Goal: Find specific page/section: Find specific page/section

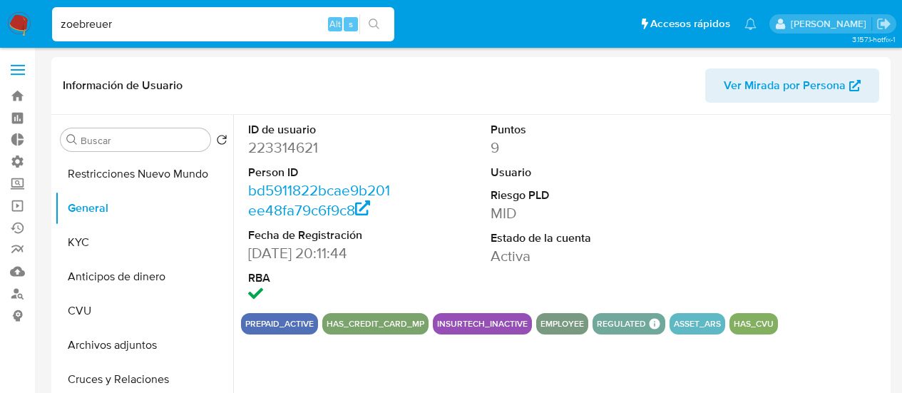
select select "10"
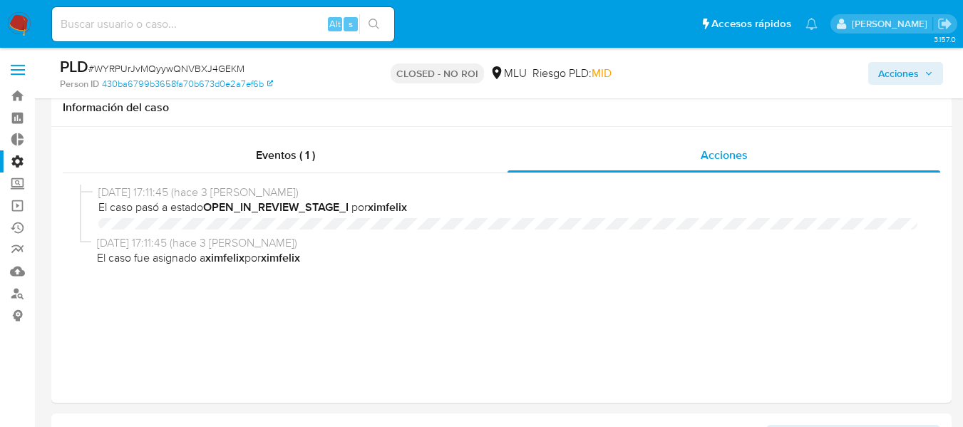
select select "10"
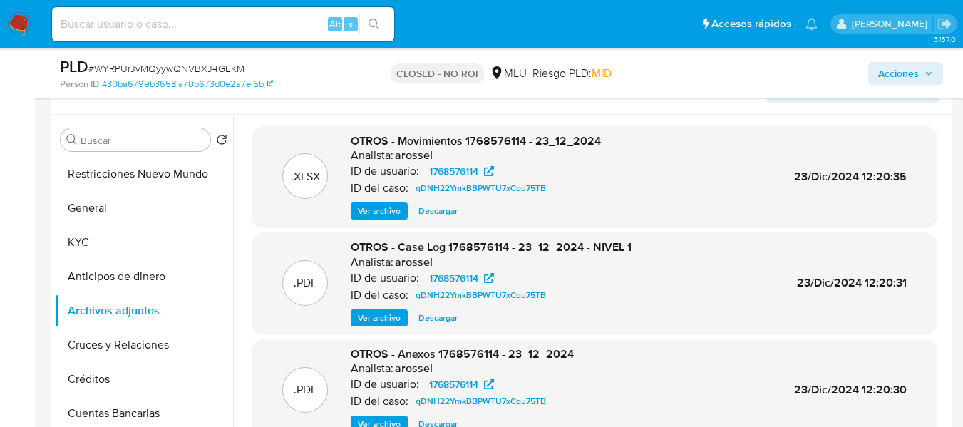
scroll to position [71, 0]
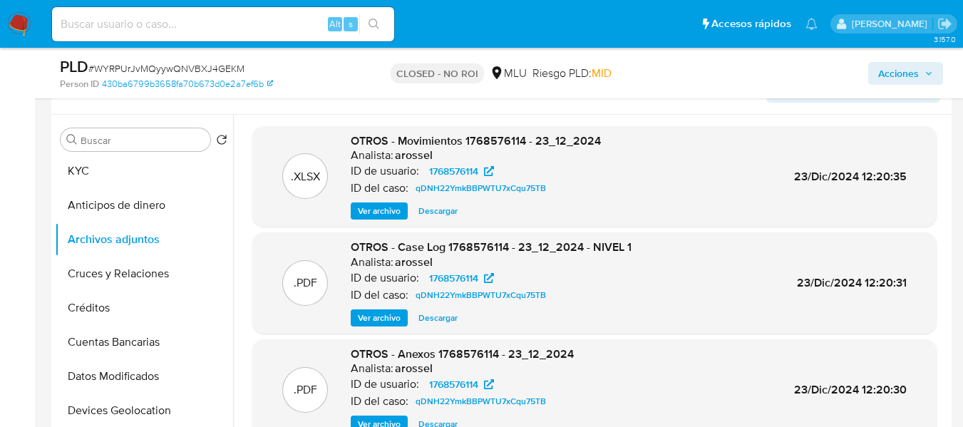
click at [152, 26] on input at bounding box center [223, 24] width 342 height 19
paste input "WYRPUrJvMQyywQNVBXJ4GEKM"
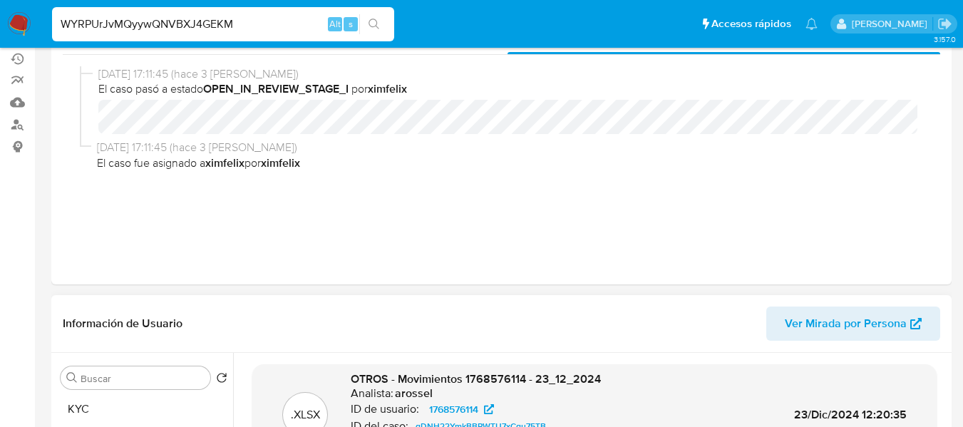
scroll to position [0, 0]
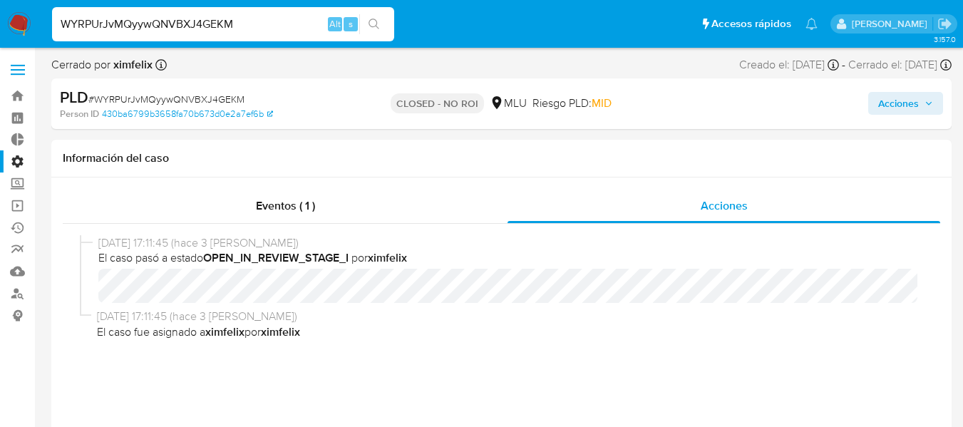
type input "WYRPUrJvMQyywQNVBXJ4GEKM"
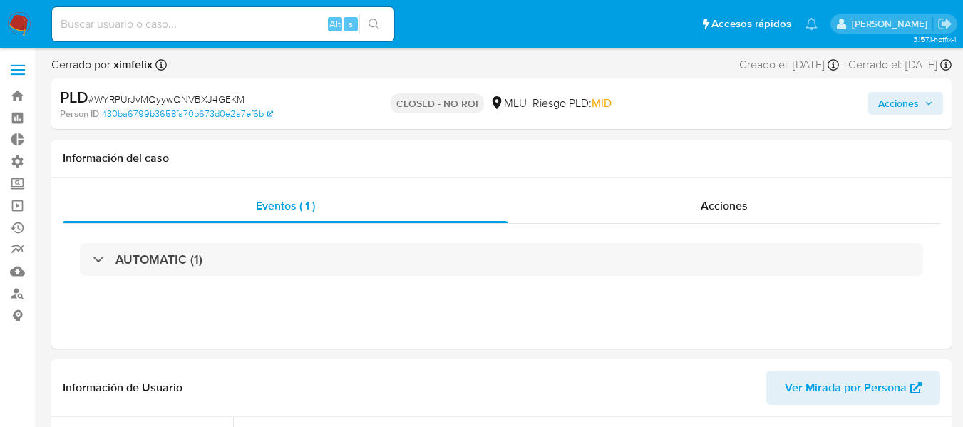
select select "10"
click at [736, 201] on span "Acciones" at bounding box center [724, 205] width 47 height 16
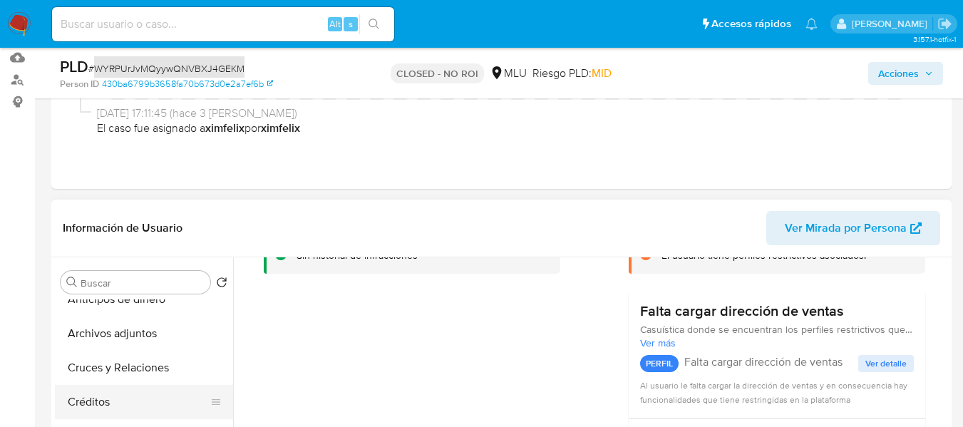
scroll to position [143, 0]
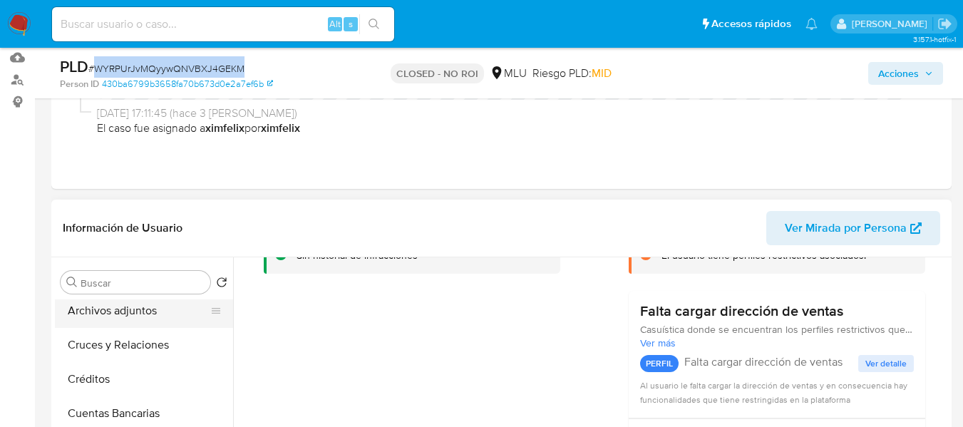
click at [90, 316] on button "Archivos adjuntos" at bounding box center [138, 311] width 167 height 34
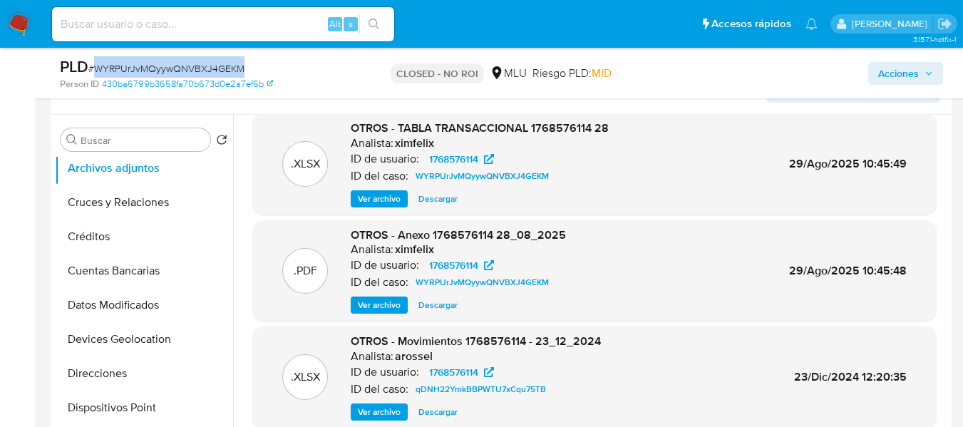
scroll to position [120, 0]
